Goal: Task Accomplishment & Management: Complete application form

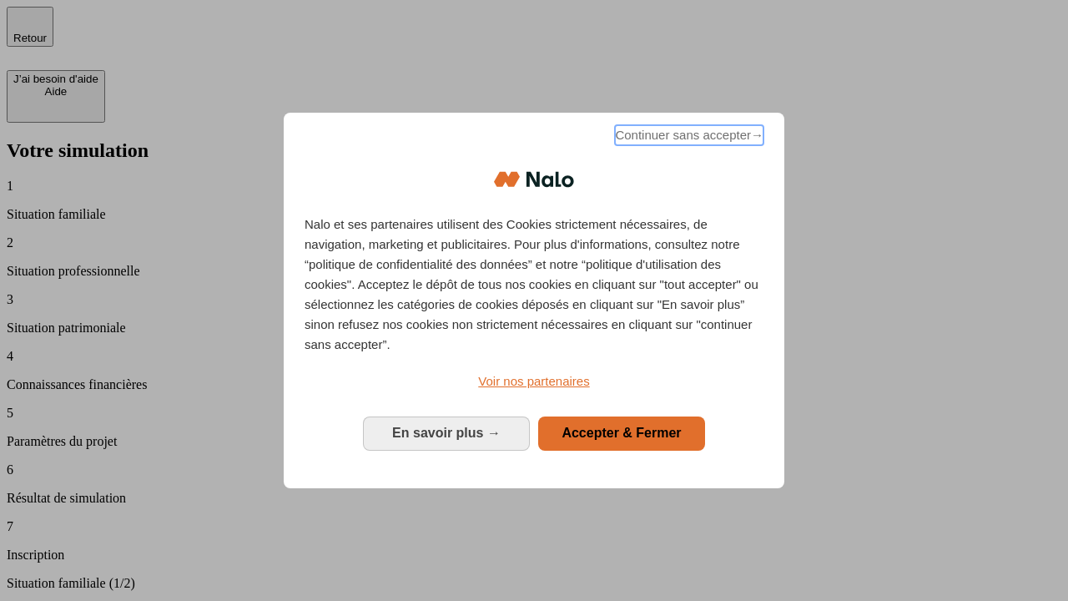
click at [688, 138] on span "Continuer sans accepter →" at bounding box center [689, 135] width 149 height 20
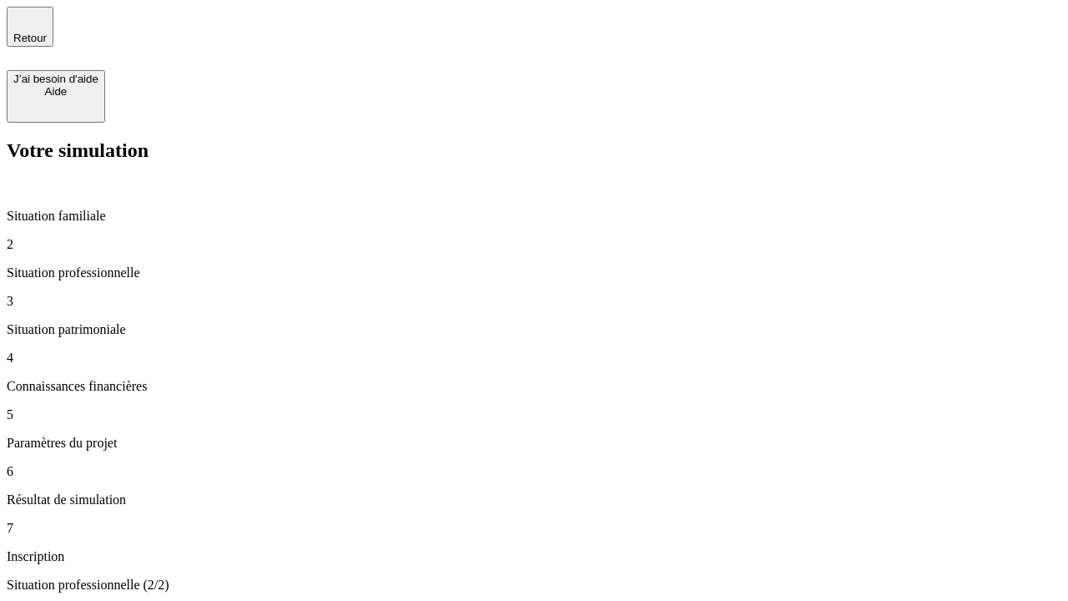
type input "30 000"
type input "1 000"
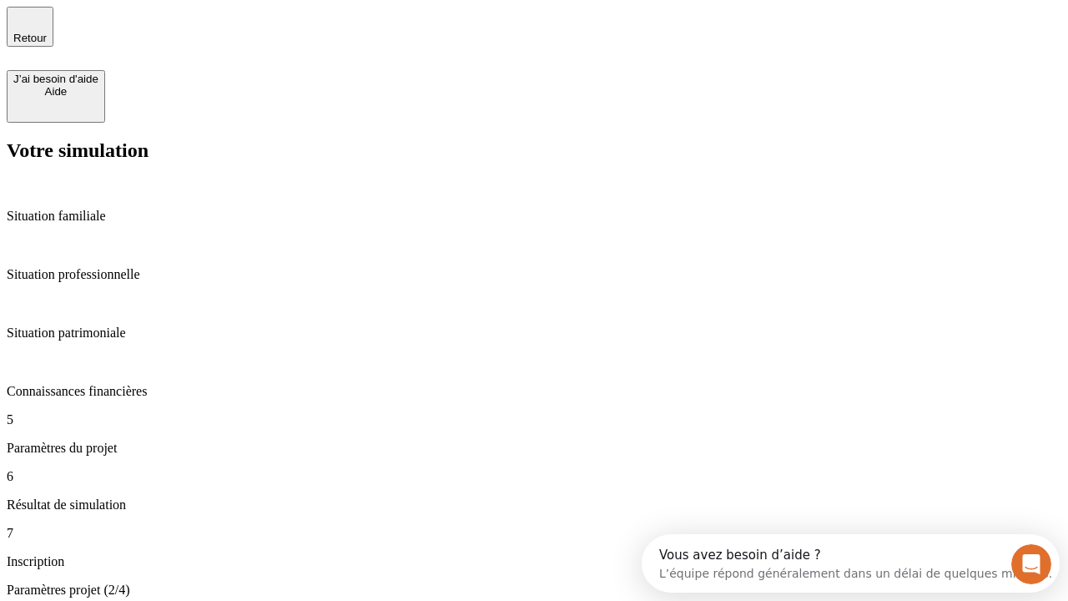
type input "65"
type input "5 000"
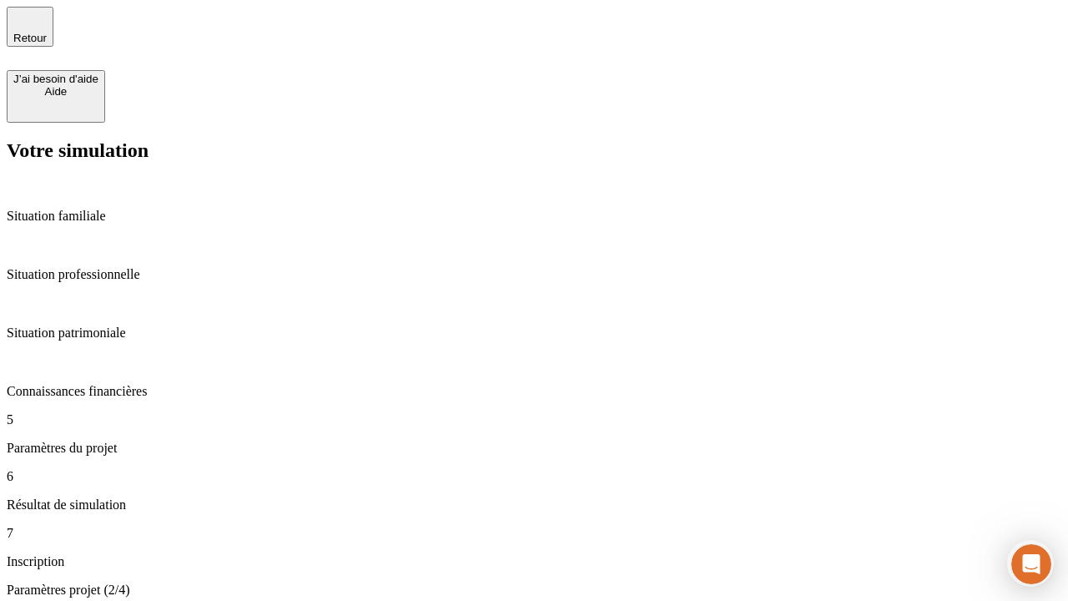
type input "640"
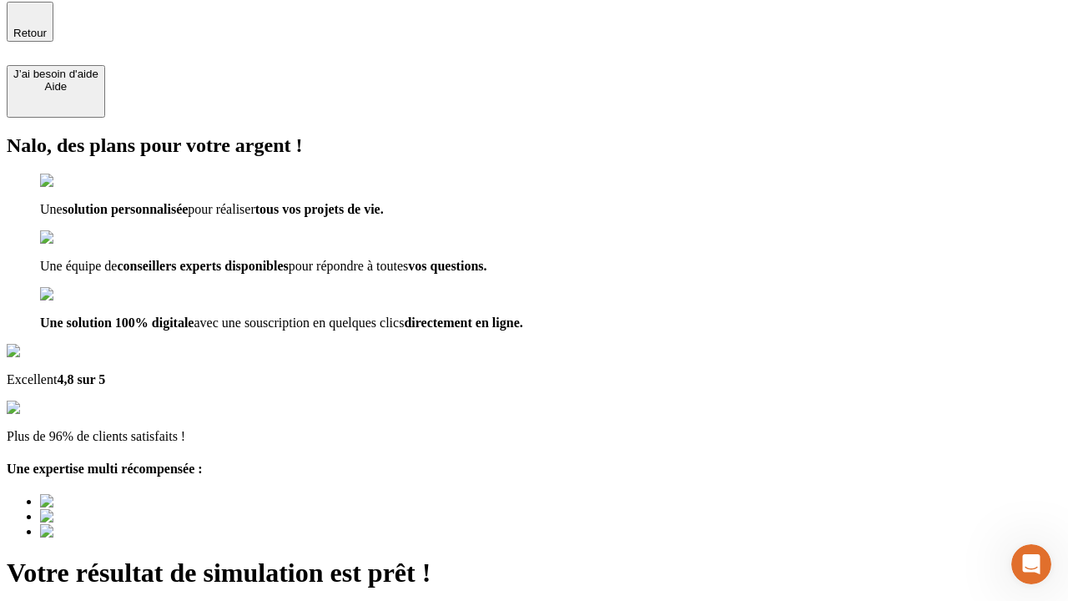
type input "[EMAIL_ADDRESS][DOMAIN_NAME]"
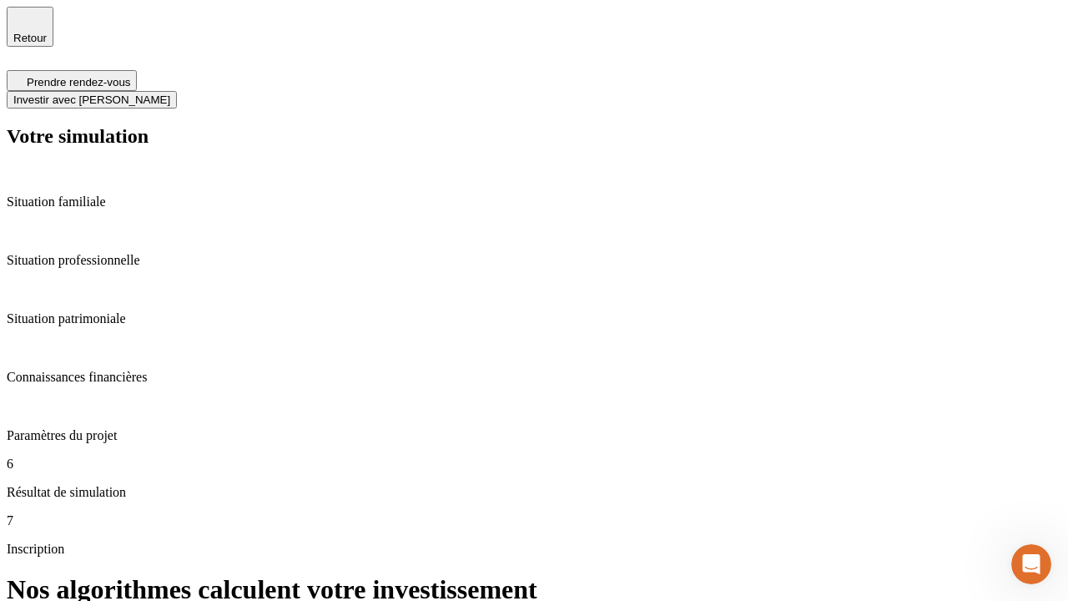
scroll to position [7, 0]
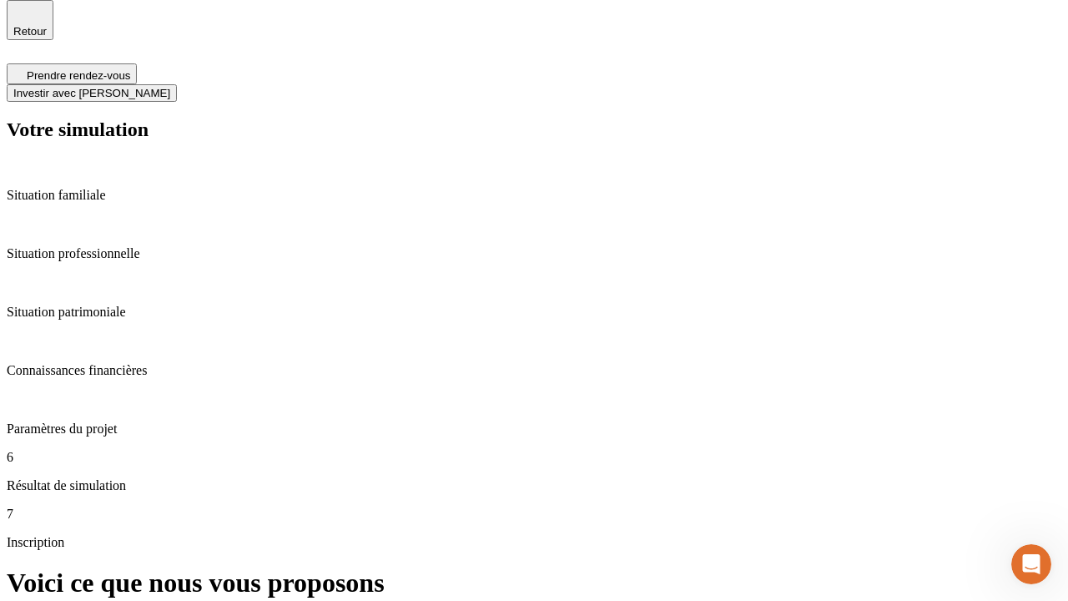
click at [170, 87] on span "Investir avec [PERSON_NAME]" at bounding box center [91, 93] width 157 height 13
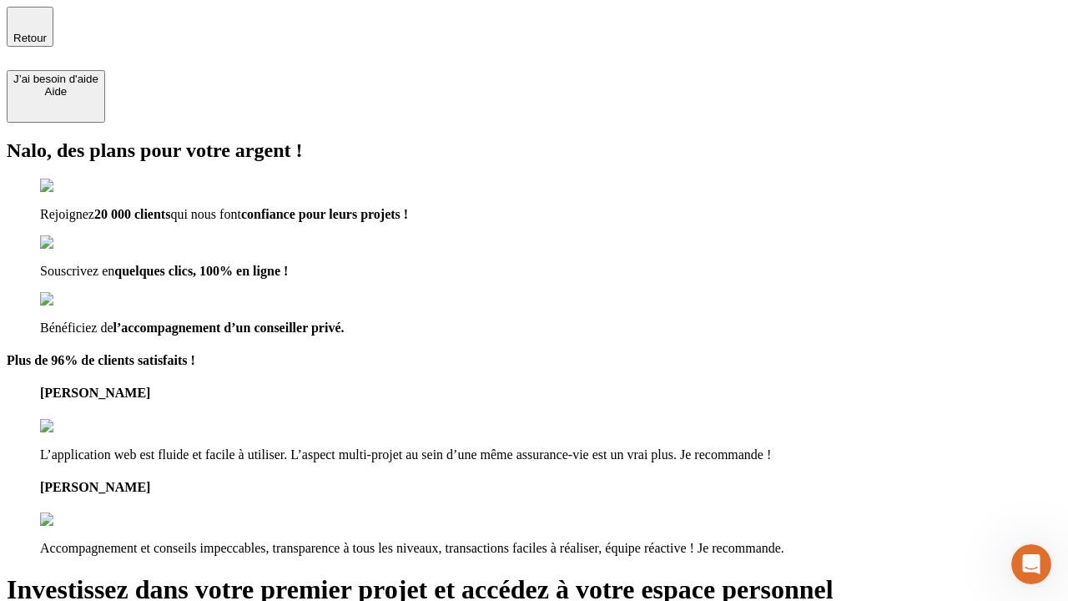
type input "[PERSON_NAME][EMAIL_ADDRESS][DOMAIN_NAME]"
